Goal: Transaction & Acquisition: Obtain resource

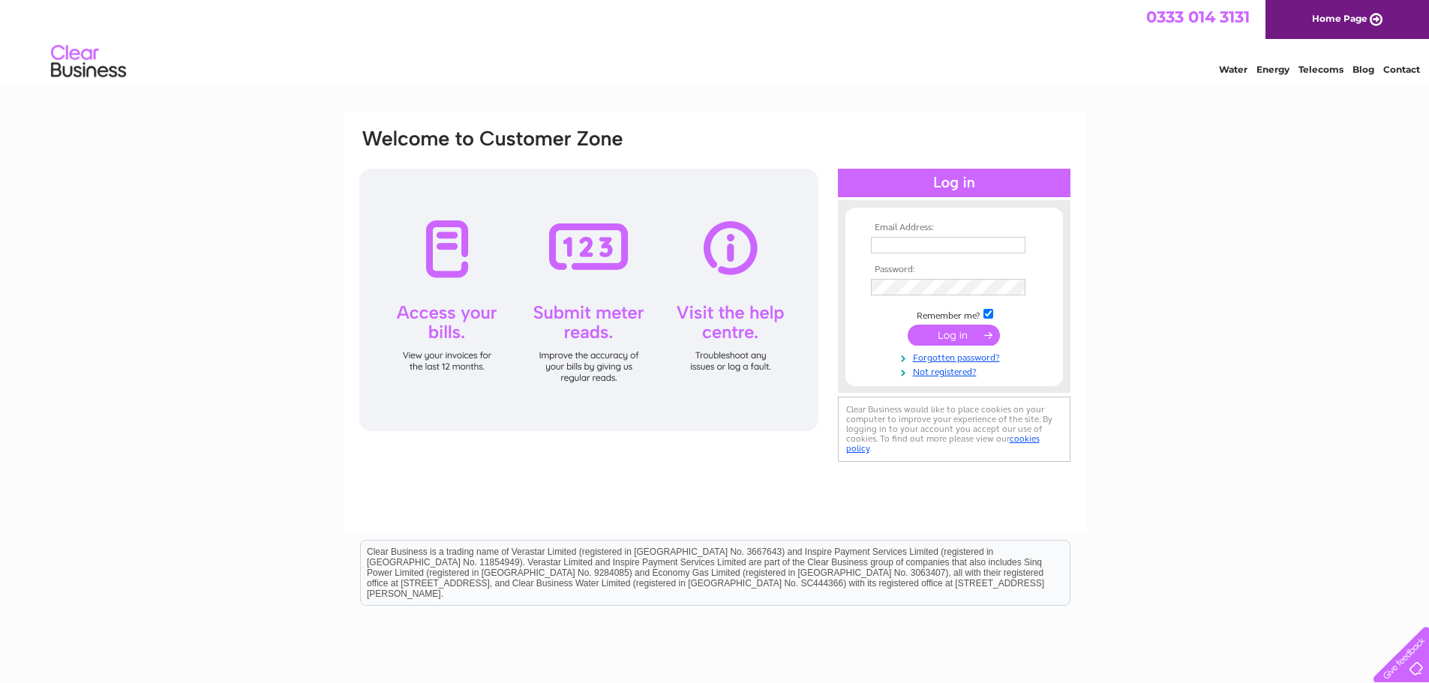
click at [923, 245] on input "text" at bounding box center [948, 245] width 155 height 17
type input "info@hendersonsmetalcleaning.co.uk"
click at [970, 337] on input "submit" at bounding box center [954, 336] width 92 height 21
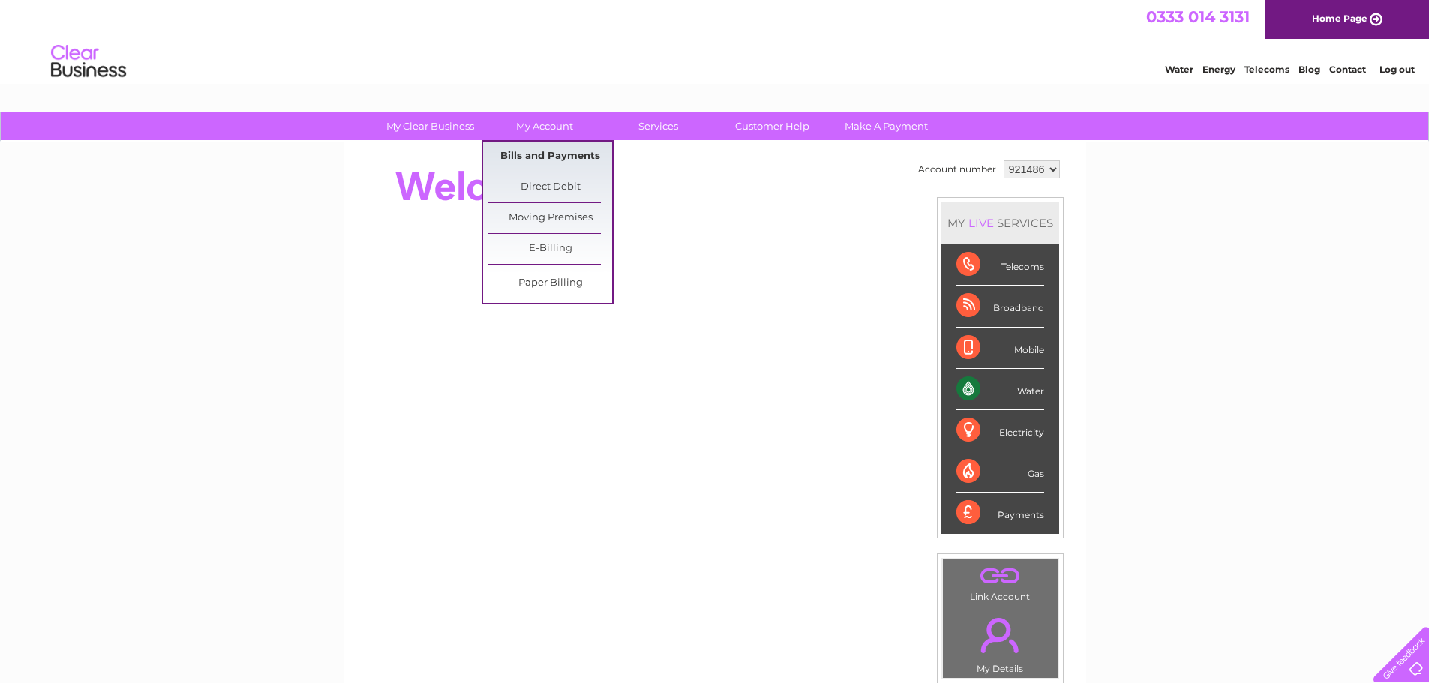
click at [543, 157] on link "Bills and Payments" at bounding box center [550, 157] width 124 height 30
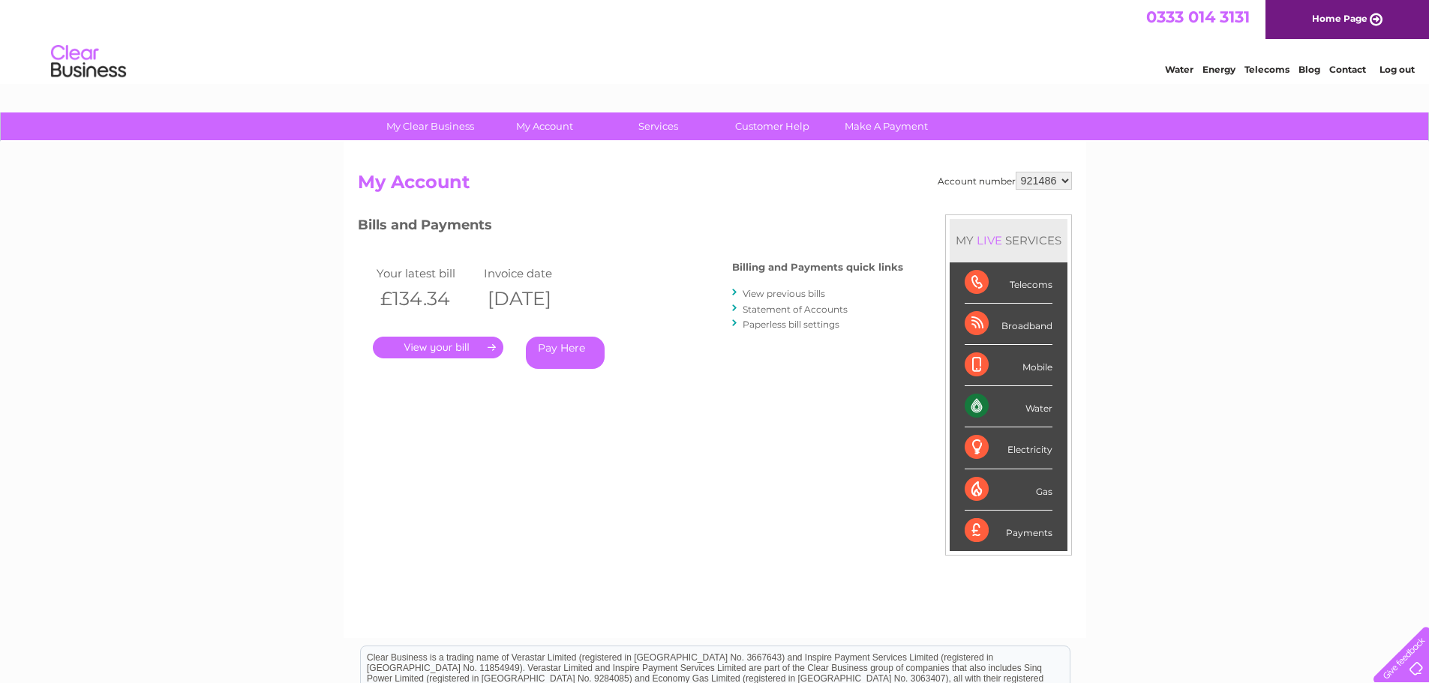
click at [439, 346] on link "." at bounding box center [438, 348] width 131 height 22
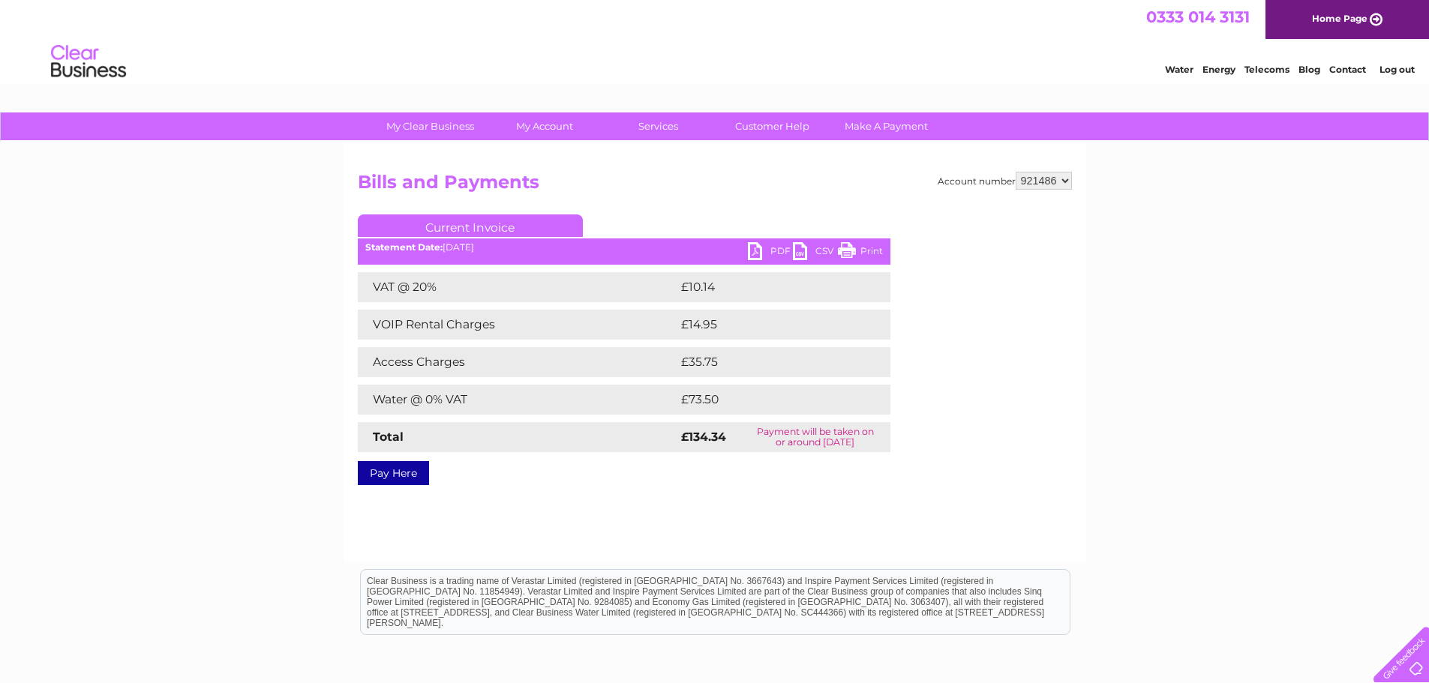
click at [773, 251] on link "PDF" at bounding box center [770, 253] width 45 height 22
click at [1407, 70] on link "Log out" at bounding box center [1396, 69] width 35 height 11
